Goal: Task Accomplishment & Management: Manage account settings

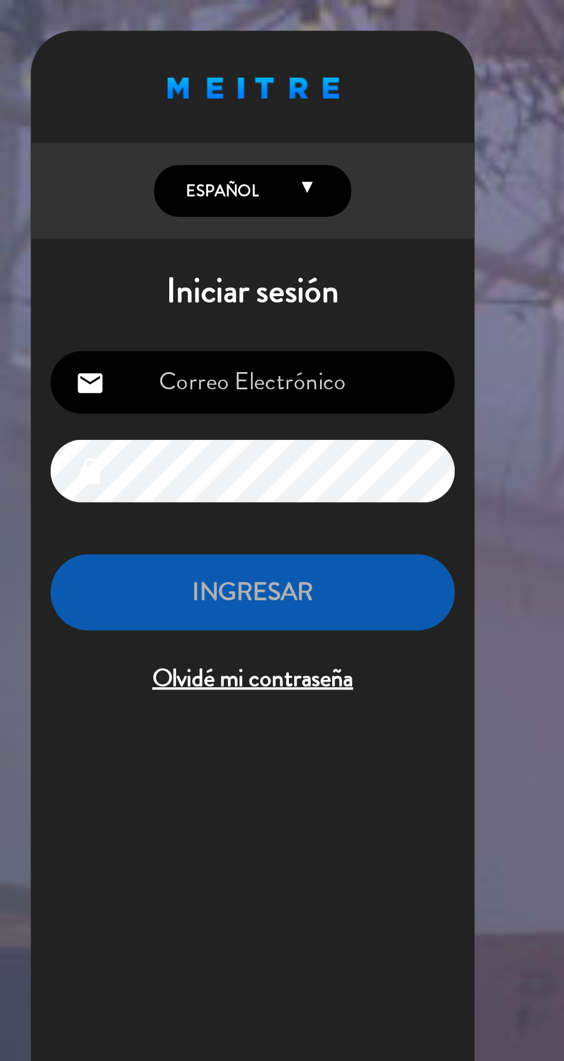
click at [98, 171] on input "email" at bounding box center [118, 178] width 189 height 29
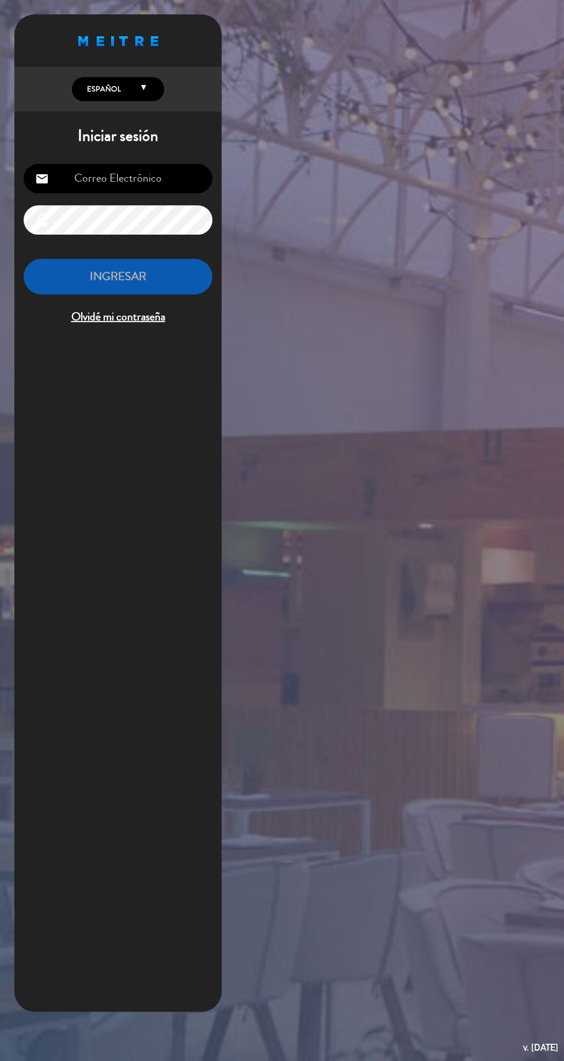
type input "presidentemeitre@gmail.com"
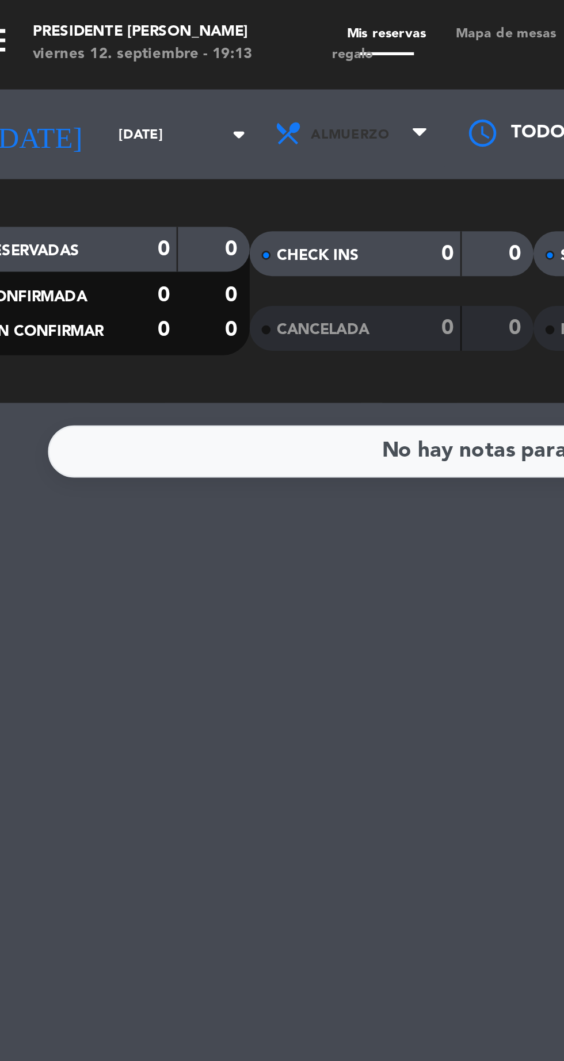
click at [146, 63] on span "Almuerzo" at bounding box center [158, 51] width 69 height 25
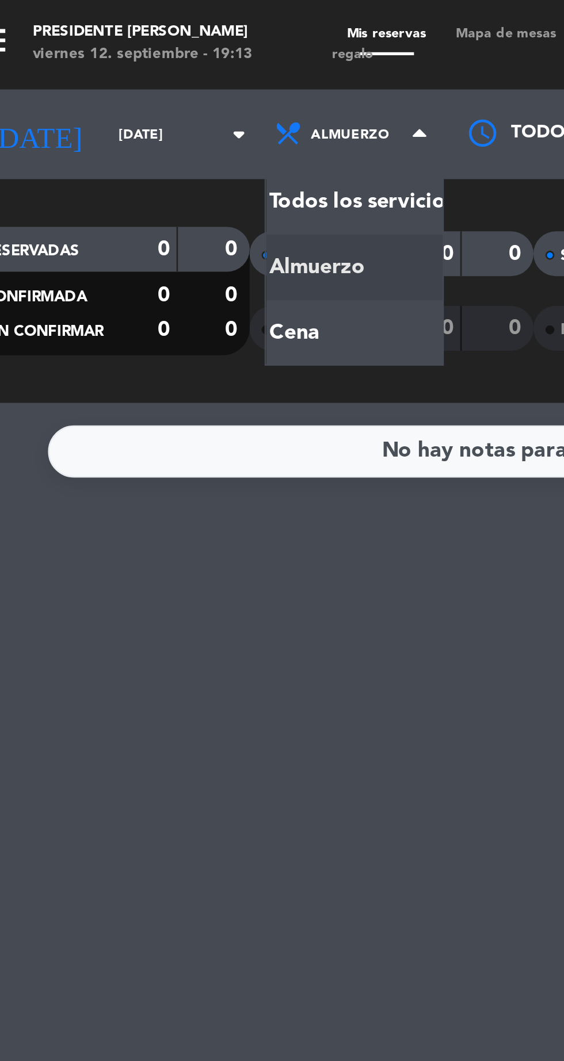
click at [159, 81] on div "menu Presidente Bar Recoleta viernes 12. septiembre - 19:13 Mis reservas Mapa d…" at bounding box center [282, 77] width 564 height 155
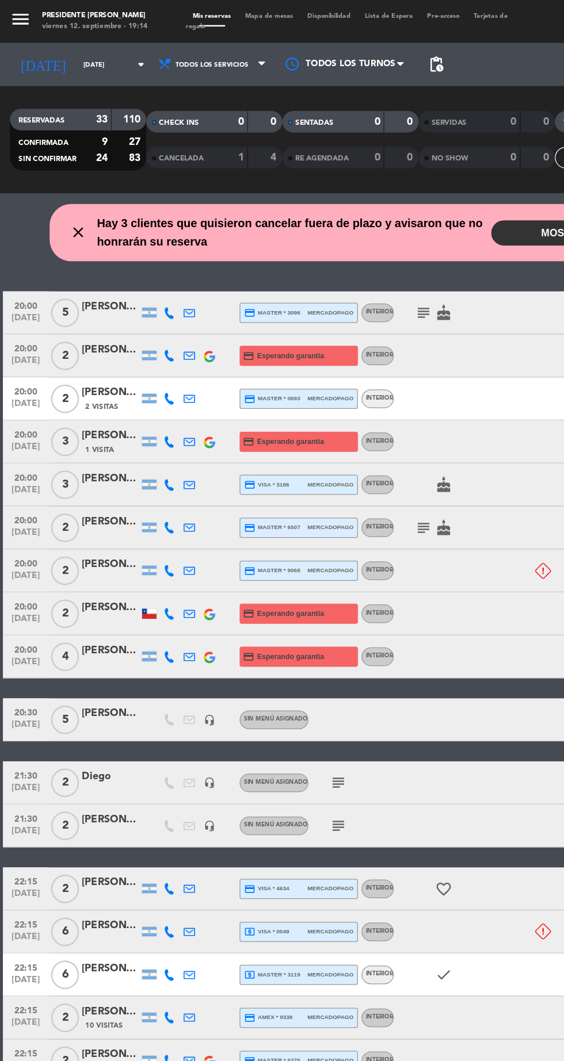
scroll to position [60, 0]
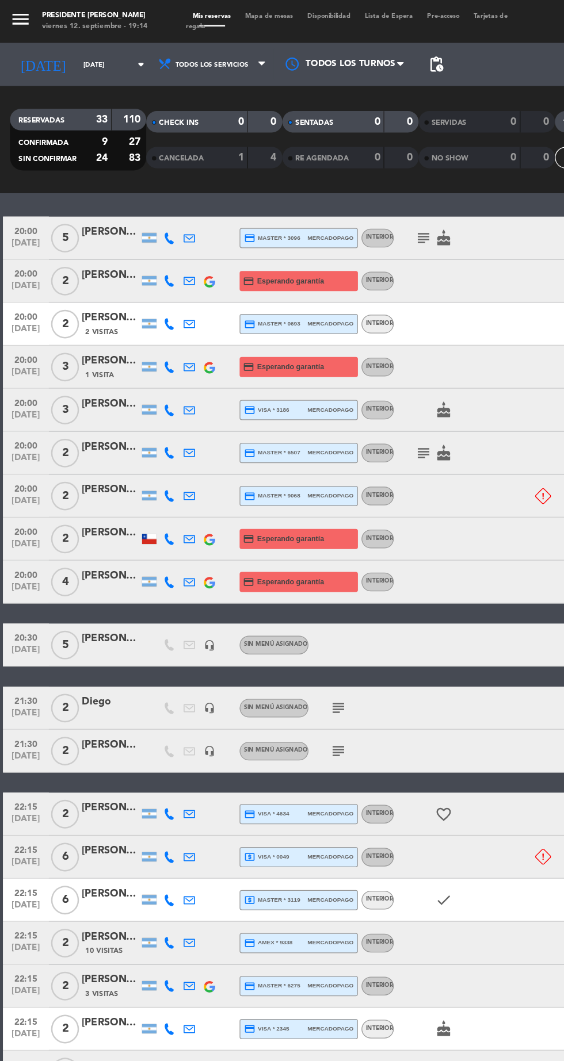
click at [275, 563] on icon "subject" at bounding box center [272, 568] width 14 height 14
click at [271, 603] on icon "subject" at bounding box center [272, 603] width 14 height 14
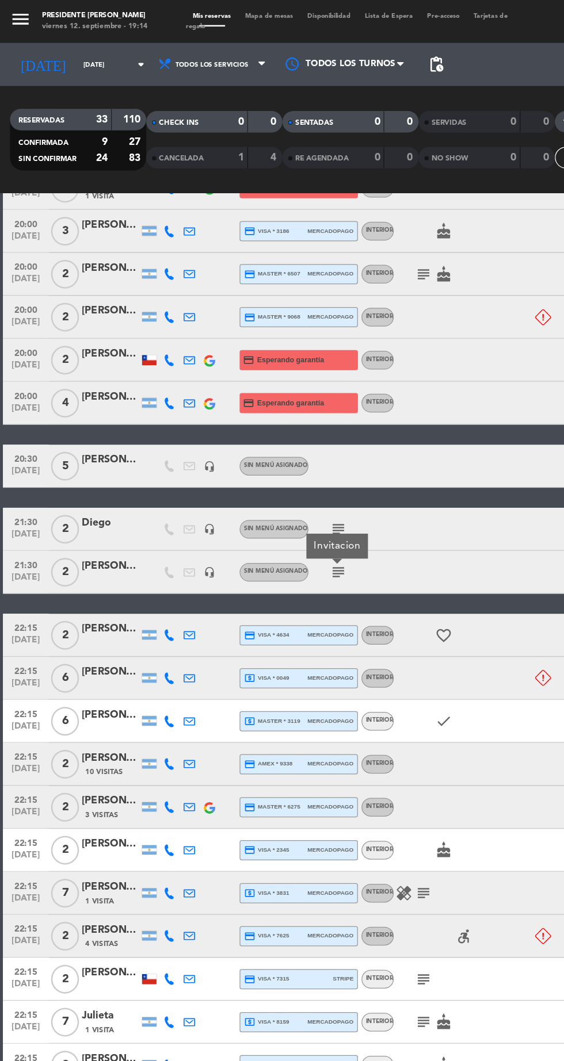
scroll to position [351, 0]
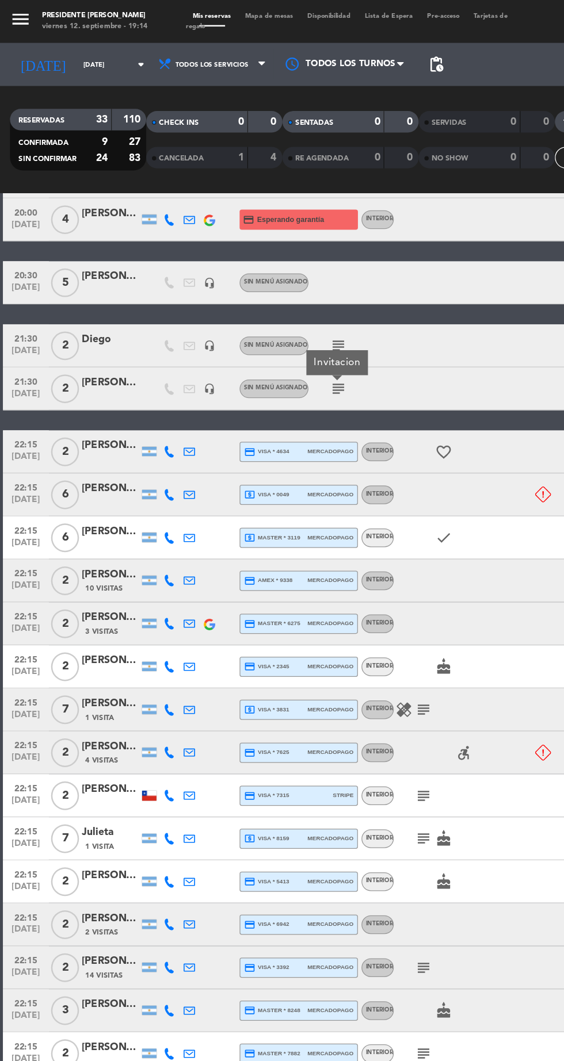
click at [342, 569] on icon "subject" at bounding box center [341, 570] width 14 height 14
click at [339, 636] on icon "subject" at bounding box center [341, 639] width 14 height 14
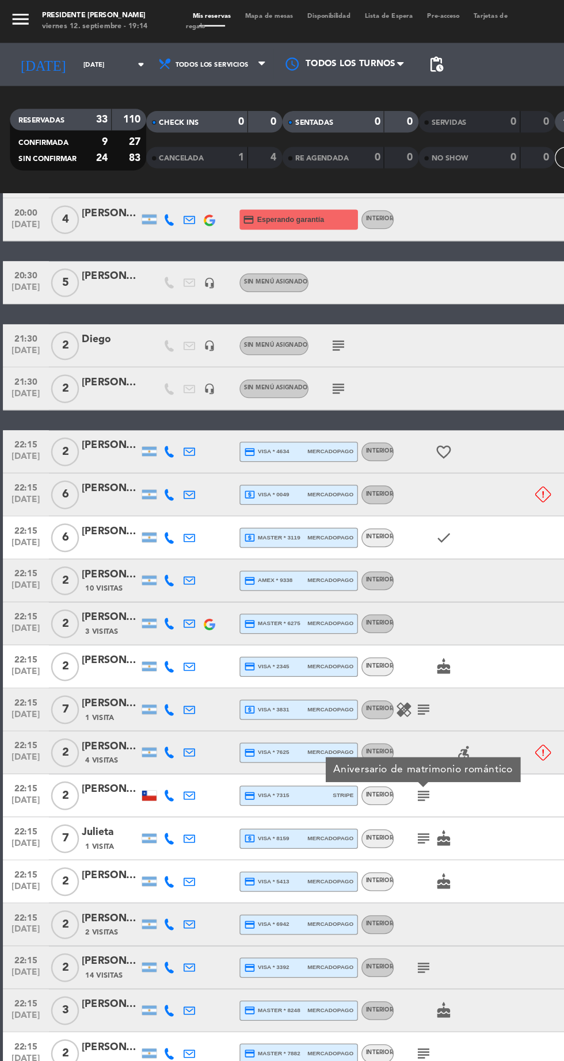
click at [334, 675] on icon "subject" at bounding box center [341, 674] width 14 height 14
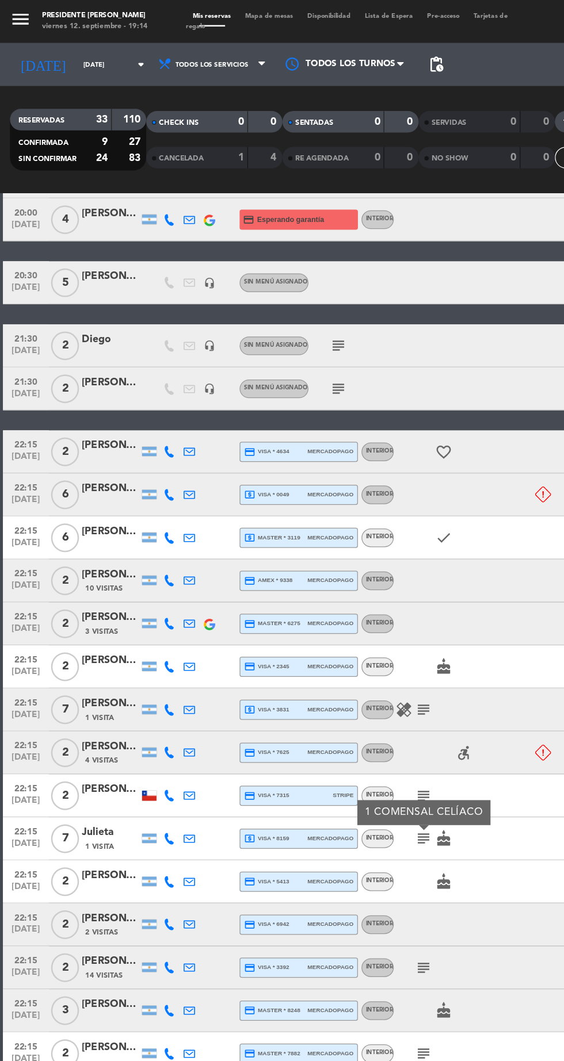
click at [339, 773] on icon "subject" at bounding box center [341, 777] width 14 height 14
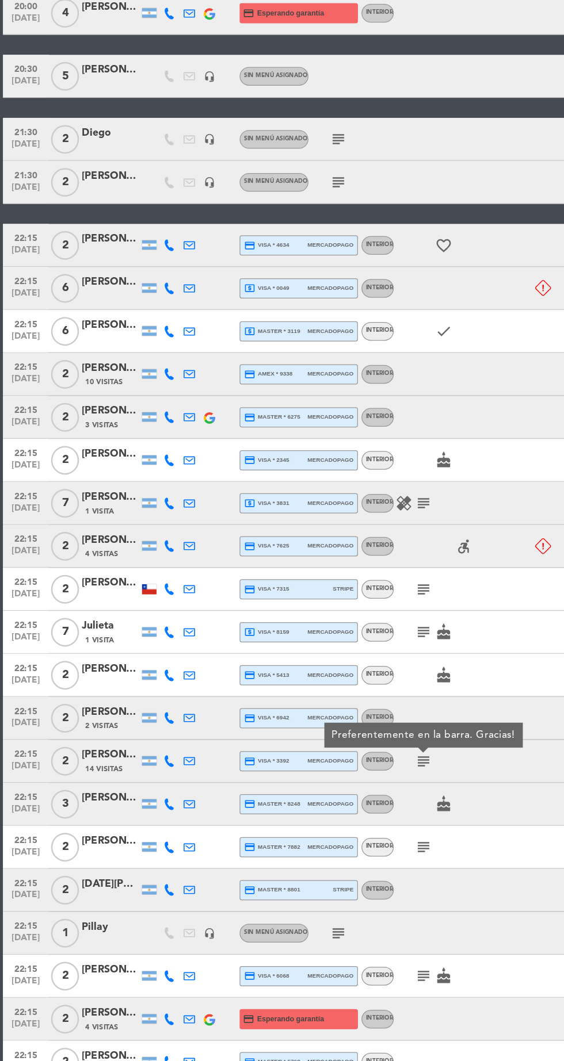
click at [336, 839] on icon "subject" at bounding box center [341, 846] width 14 height 14
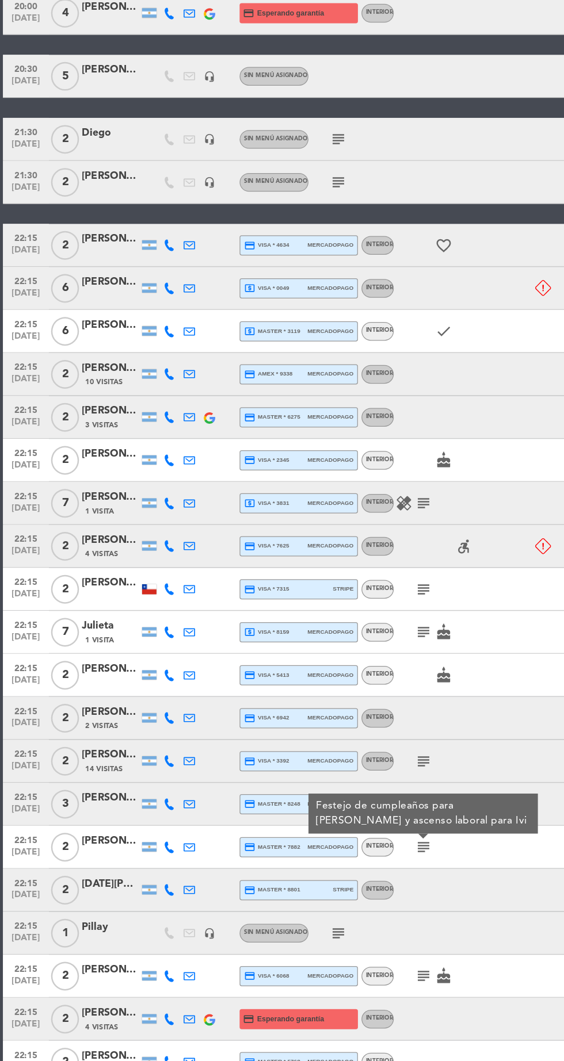
click at [343, 943] on icon "subject" at bounding box center [341, 950] width 14 height 14
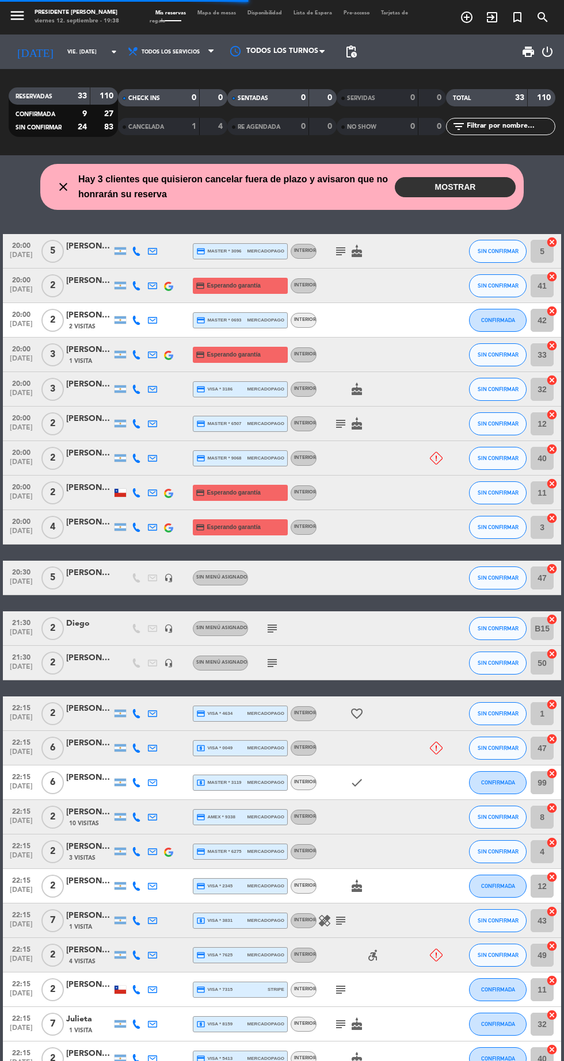
click at [468, 182] on button "MOSTRAR" at bounding box center [455, 187] width 121 height 20
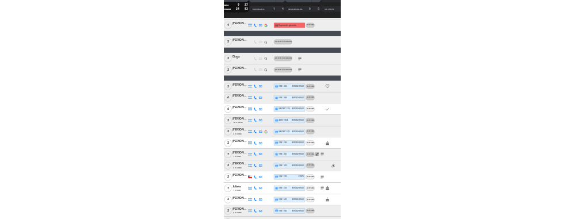
scroll to position [490, 0]
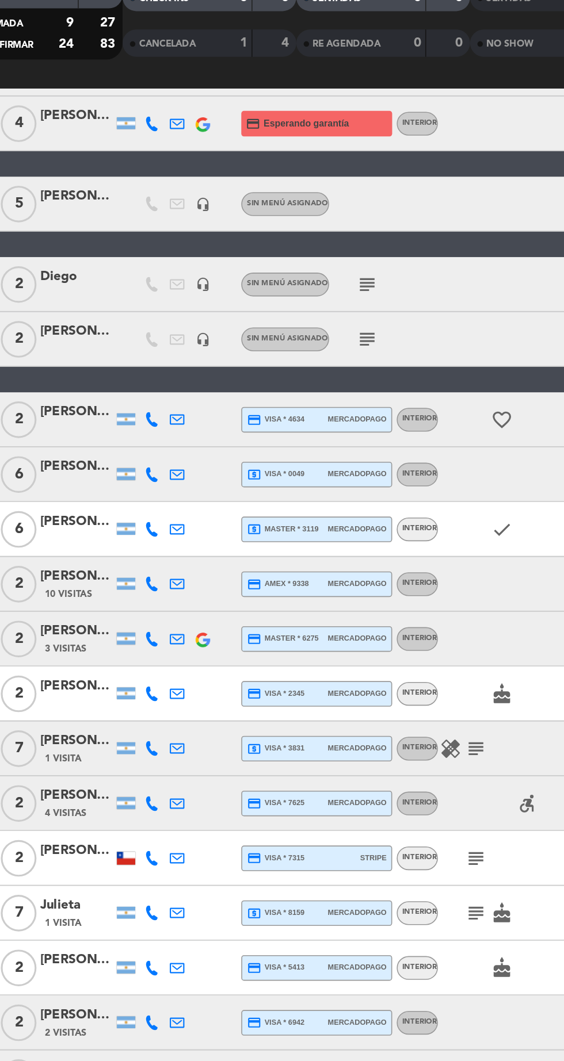
click at [230, 399] on span "local_atm visa * 0049" at bounding box center [214, 397] width 36 height 9
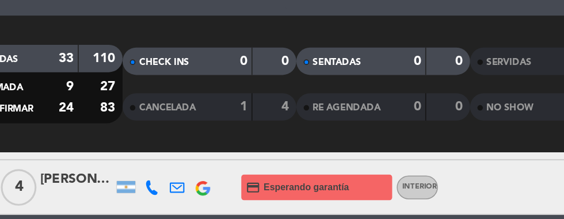
scroll to position [40, 0]
